Goal: Task Accomplishment & Management: Manage account settings

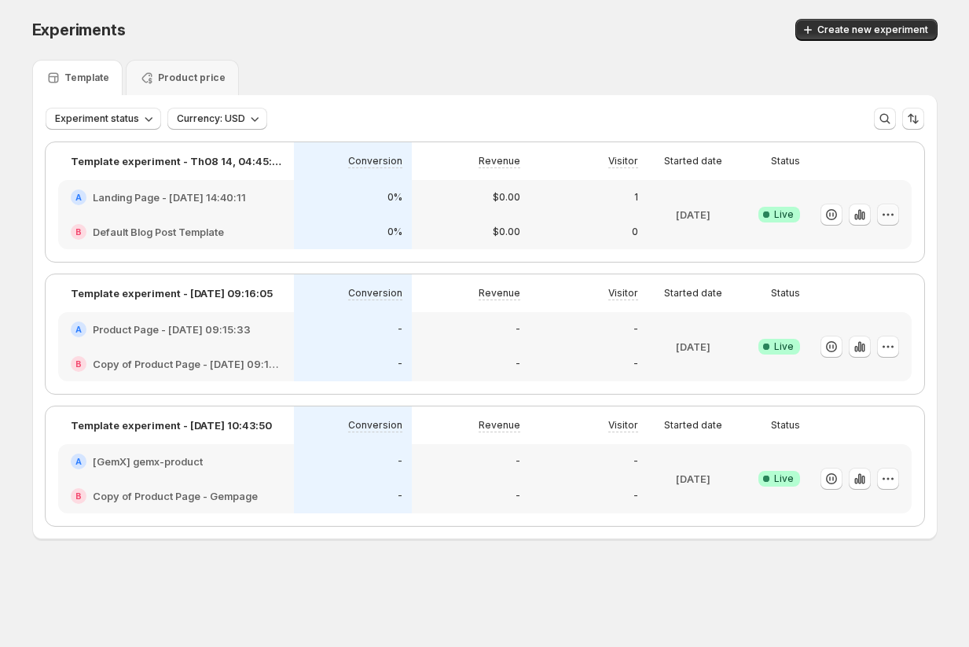
click at [888, 211] on icon "button" at bounding box center [888, 215] width 16 height 16
click at [795, 130] on div "Template experiment - Th08 14, 04:45:31 Conversion Revenue Visitor Started date…" at bounding box center [485, 334] width 904 height 409
click at [887, 222] on icon "button" at bounding box center [888, 215] width 16 height 16
click at [644, 116] on div "Experiment status Currency: USD More views More views Create new view" at bounding box center [485, 119] width 879 height 22
click at [232, 122] on span "Currency: USD" at bounding box center [211, 118] width 68 height 13
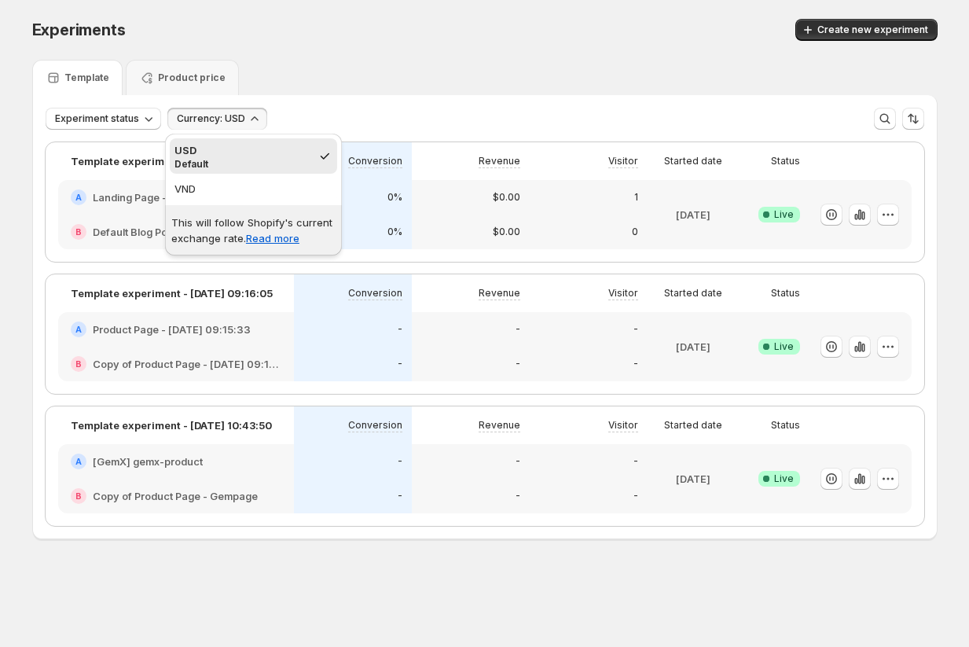
click at [310, 115] on div "Experiment status Currency: USD More views More views Create new view" at bounding box center [485, 119] width 879 height 22
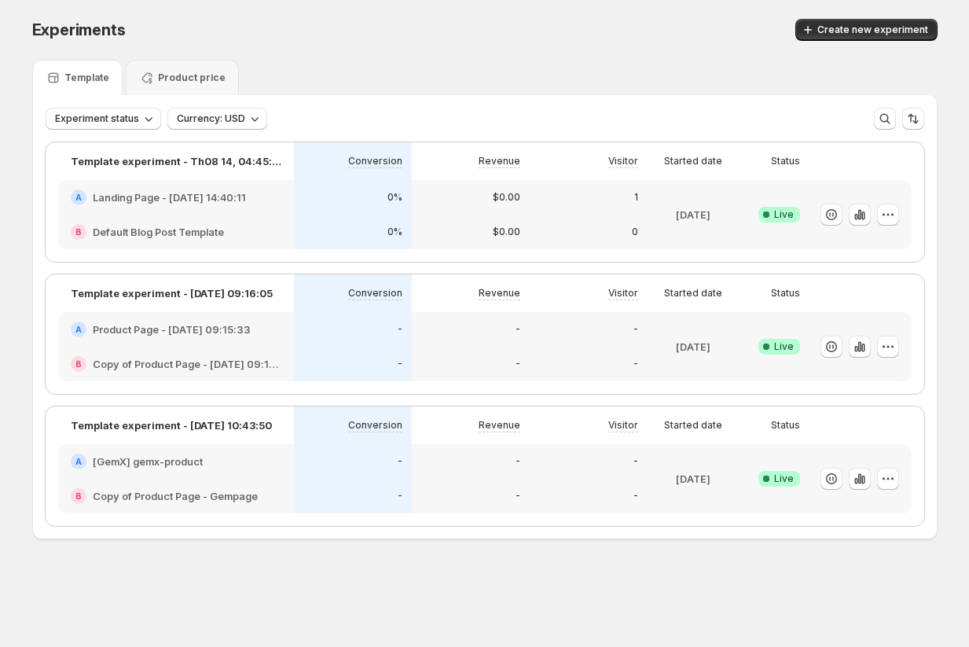
click at [224, 131] on div "Template experiment - Th08 14, 04:45:31 Conversion Revenue Visitor Started date…" at bounding box center [485, 334] width 904 height 409
click at [224, 113] on span "Currency: USD" at bounding box center [211, 118] width 68 height 13
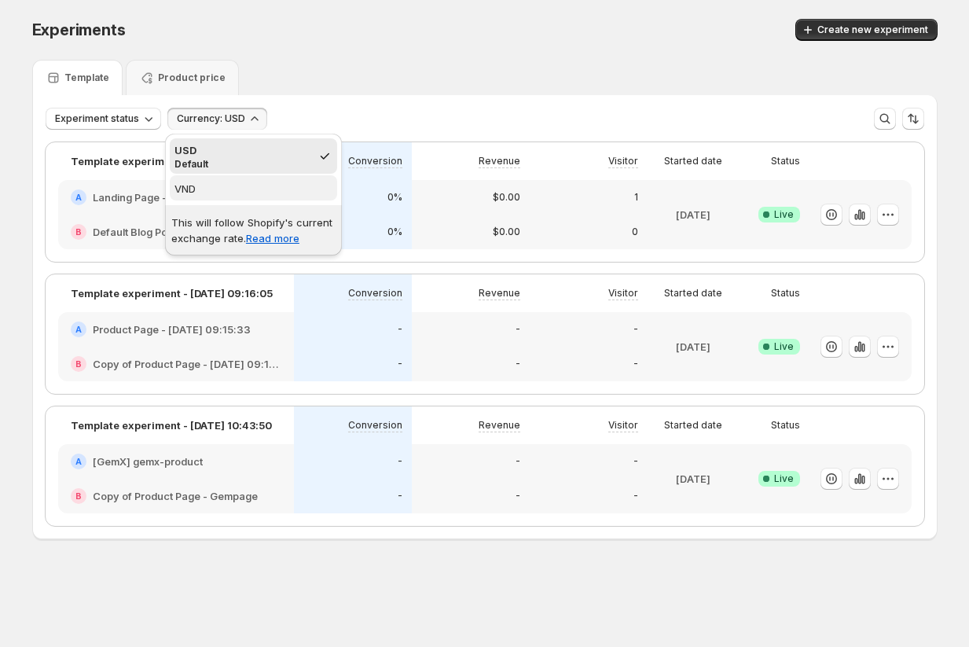
click at [218, 186] on span "VND" at bounding box center [253, 189] width 158 height 16
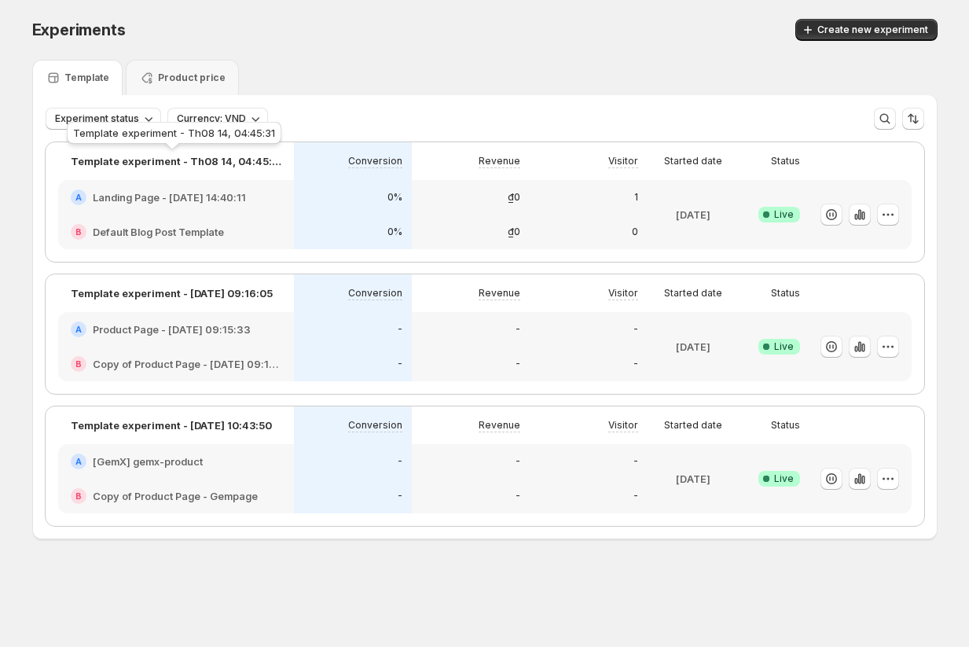
click at [222, 132] on div "Template experiment - Th08 14, 04:45:31" at bounding box center [174, 136] width 221 height 35
click at [222, 120] on div "Template experiment - Th08 14, 04:45:31" at bounding box center [174, 136] width 221 height 35
click at [223, 116] on span "Currency: VND" at bounding box center [211, 118] width 69 height 13
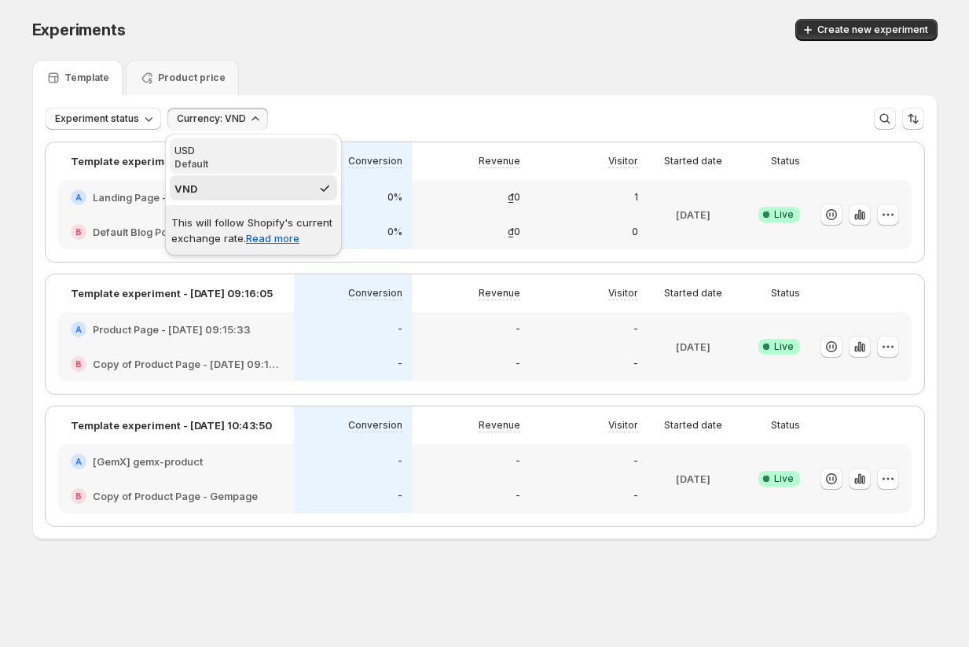
click at [222, 155] on div "USD" at bounding box center [253, 150] width 158 height 16
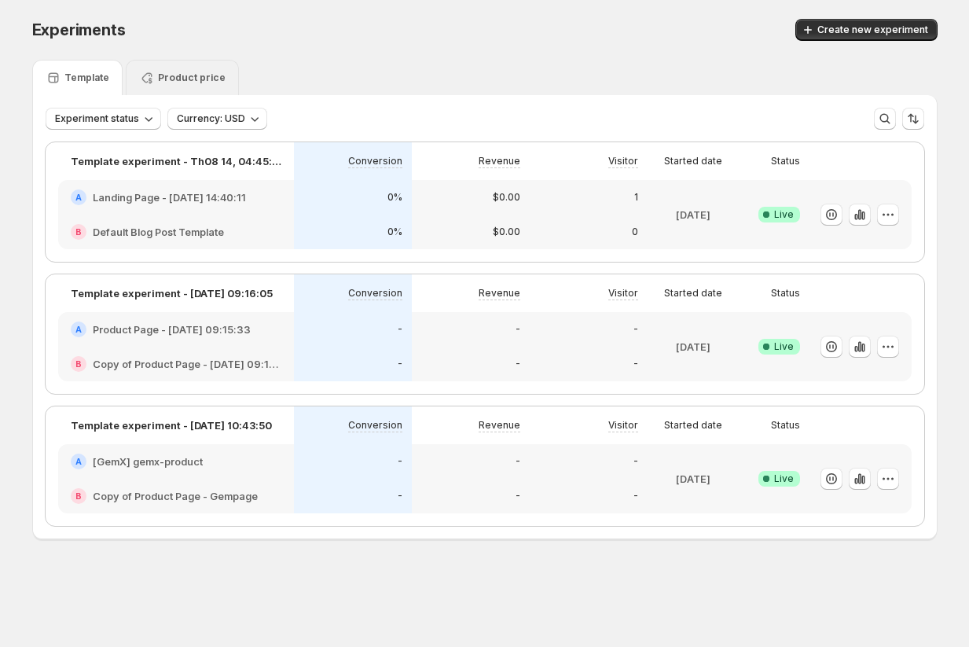
click at [183, 78] on p "Product price" at bounding box center [192, 78] width 68 height 13
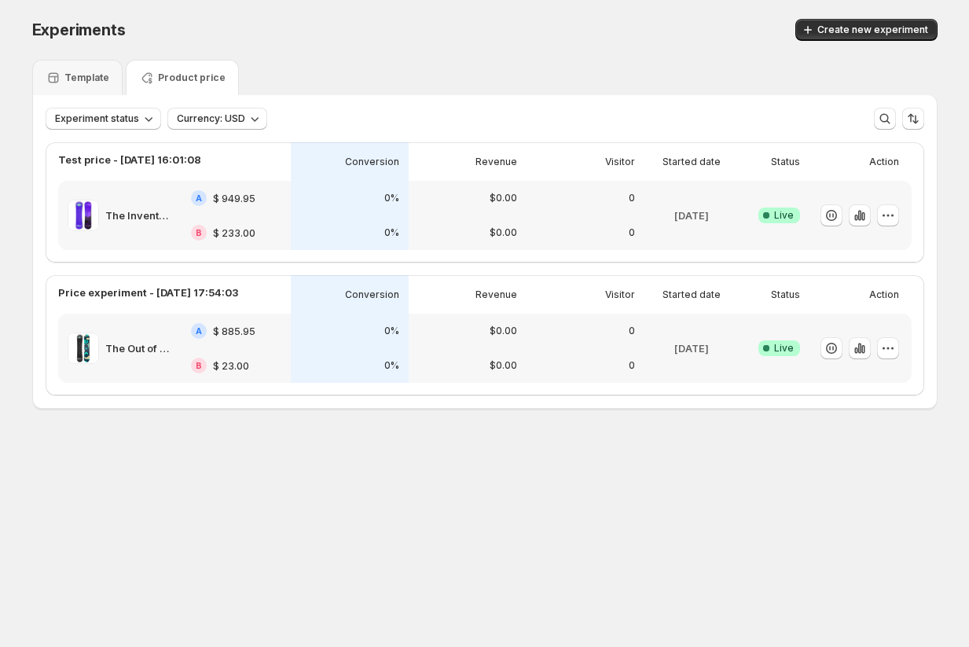
click at [152, 194] on div "The Inventory Not Tracked Snowboard" at bounding box center [115, 215] width 114 height 50
click at [886, 216] on icon "button" at bounding box center [888, 215] width 16 height 16
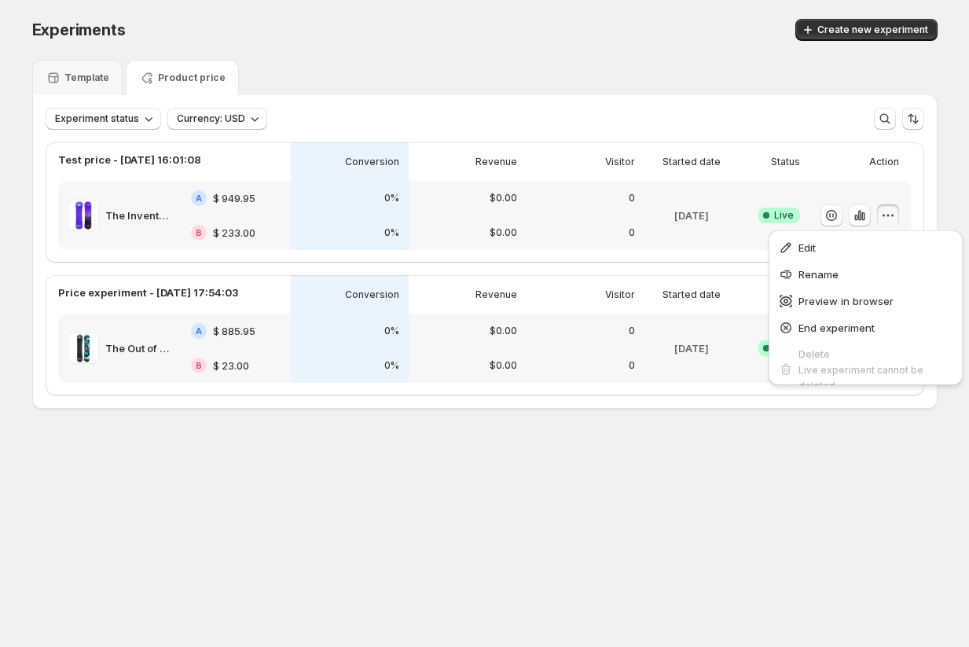
click at [546, 106] on div "Experiment status Currency: USD More views More views Create new view" at bounding box center [485, 112] width 904 height 35
